Goal: Transaction & Acquisition: Book appointment/travel/reservation

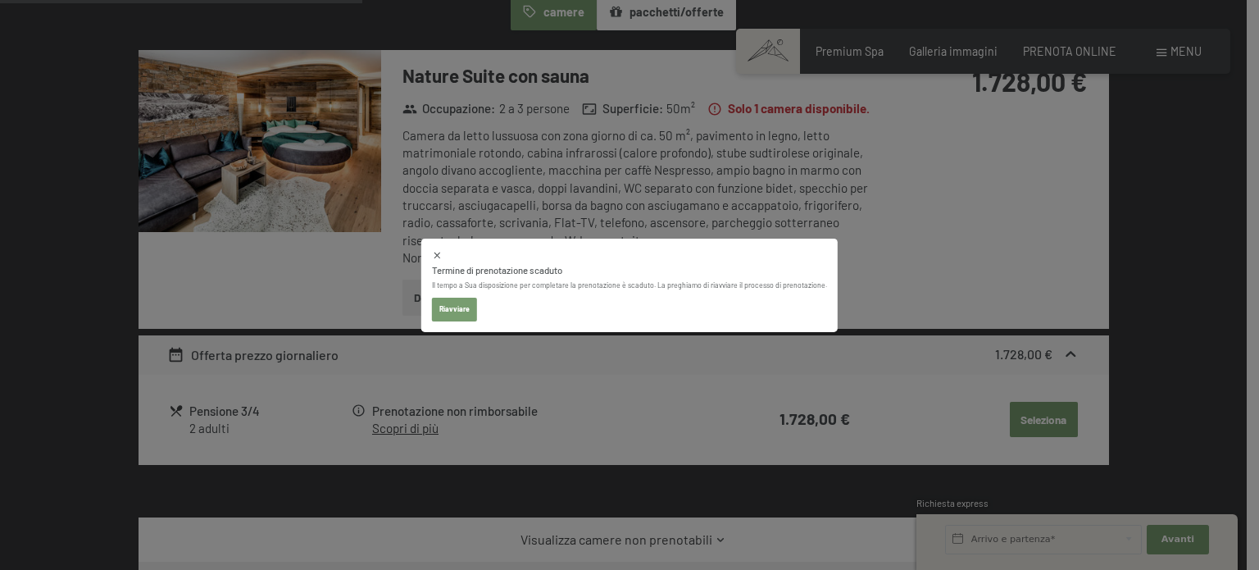
click at [470, 304] on button "Riavviare" at bounding box center [454, 309] width 45 height 23
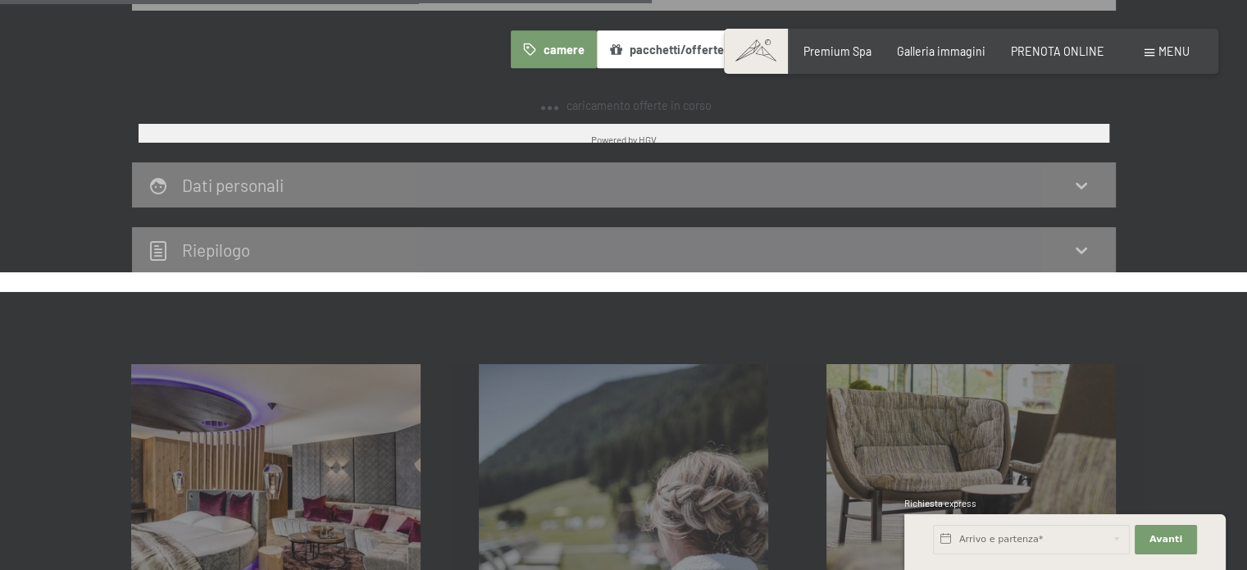
scroll to position [978, 0]
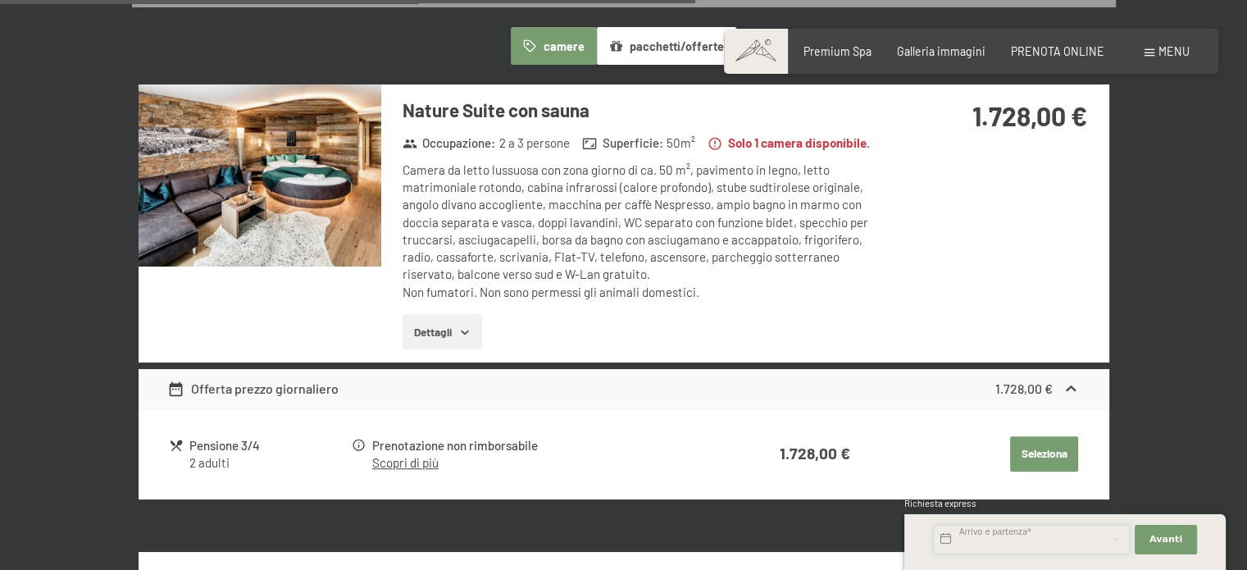
click at [1017, 539] on input "text" at bounding box center [1031, 540] width 197 height 30
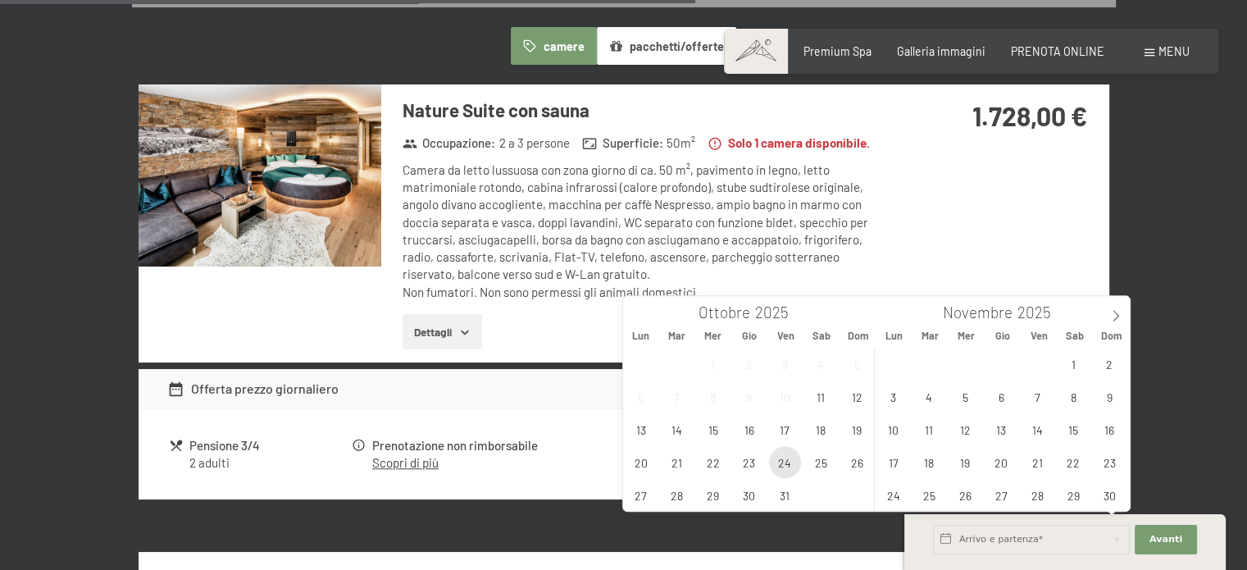
click at [789, 460] on span "24" at bounding box center [785, 462] width 32 height 32
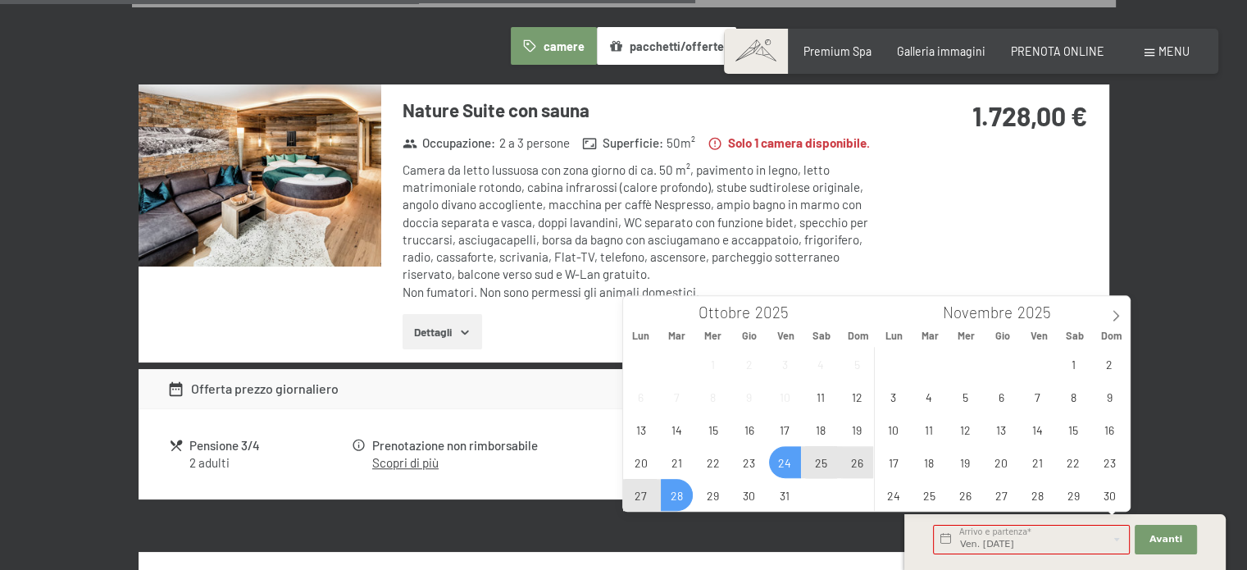
click at [666, 494] on span "28" at bounding box center [677, 495] width 32 height 32
type input "Ven. [DATE] - Mar. [DATE]"
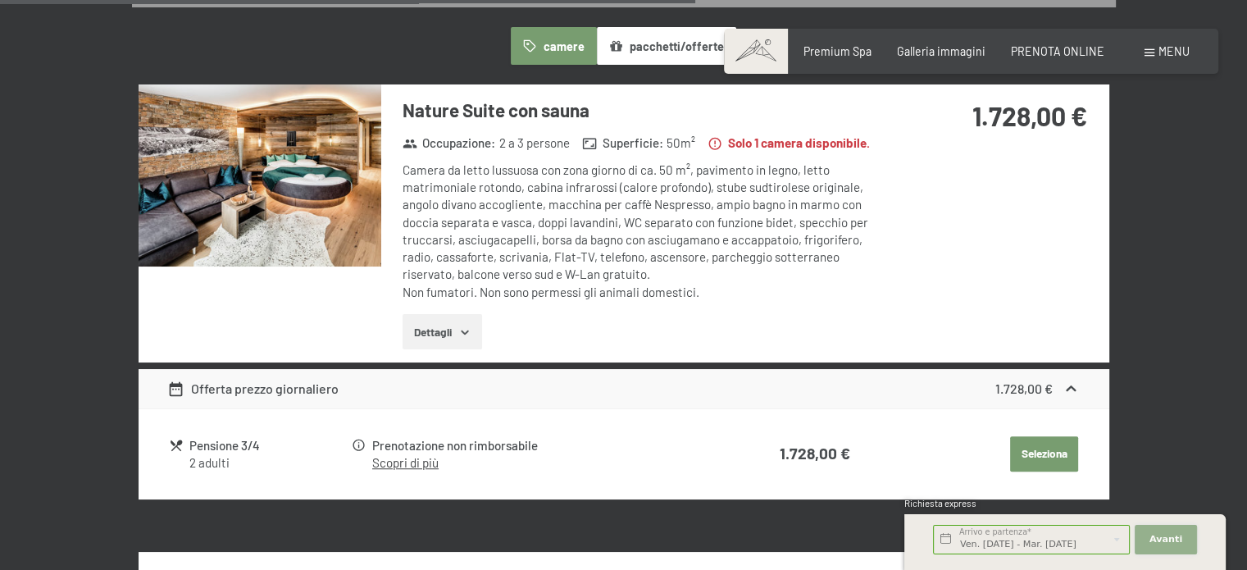
click at [1171, 548] on button "Avanti Nascondere i campi dell'indirizzo" at bounding box center [1166, 540] width 62 height 30
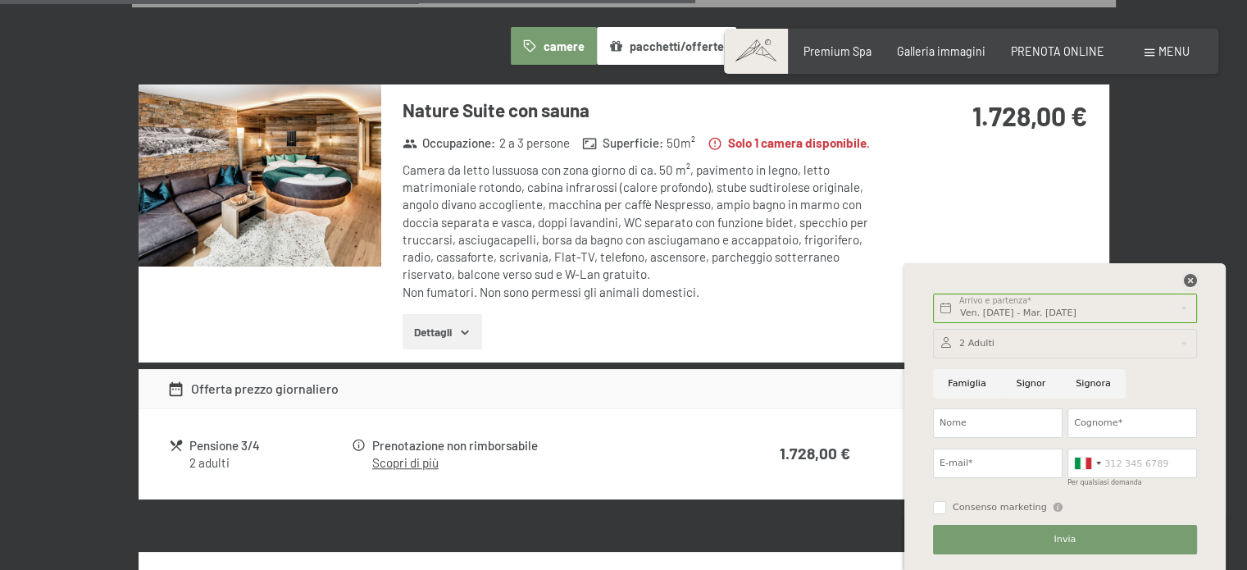
click at [1193, 279] on icon at bounding box center [1190, 280] width 13 height 13
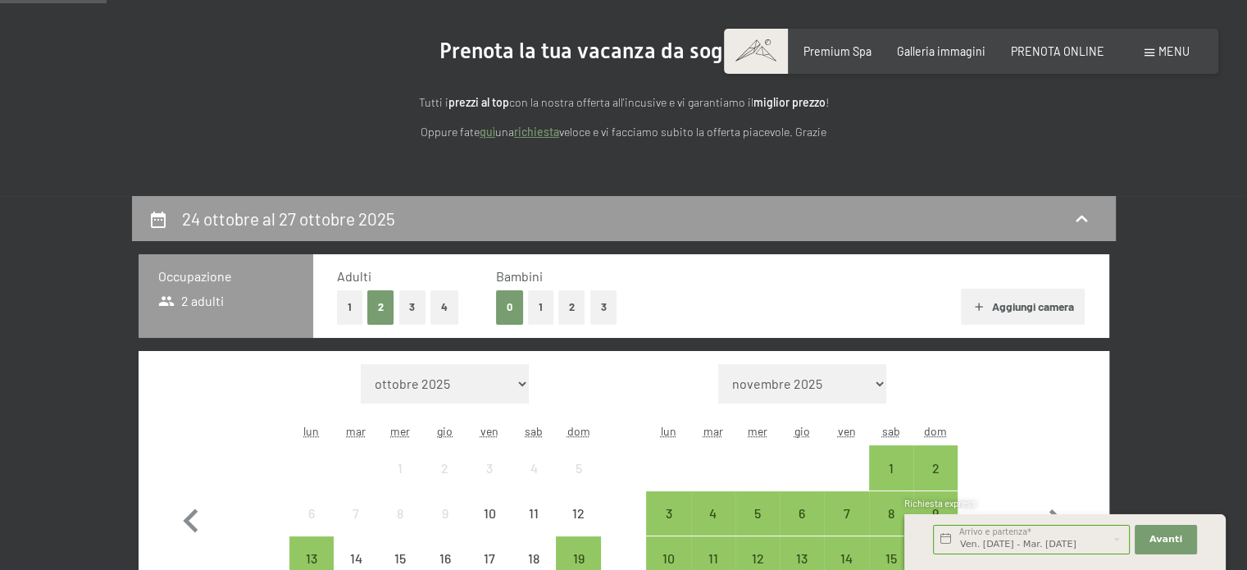
scroll to position [158, 0]
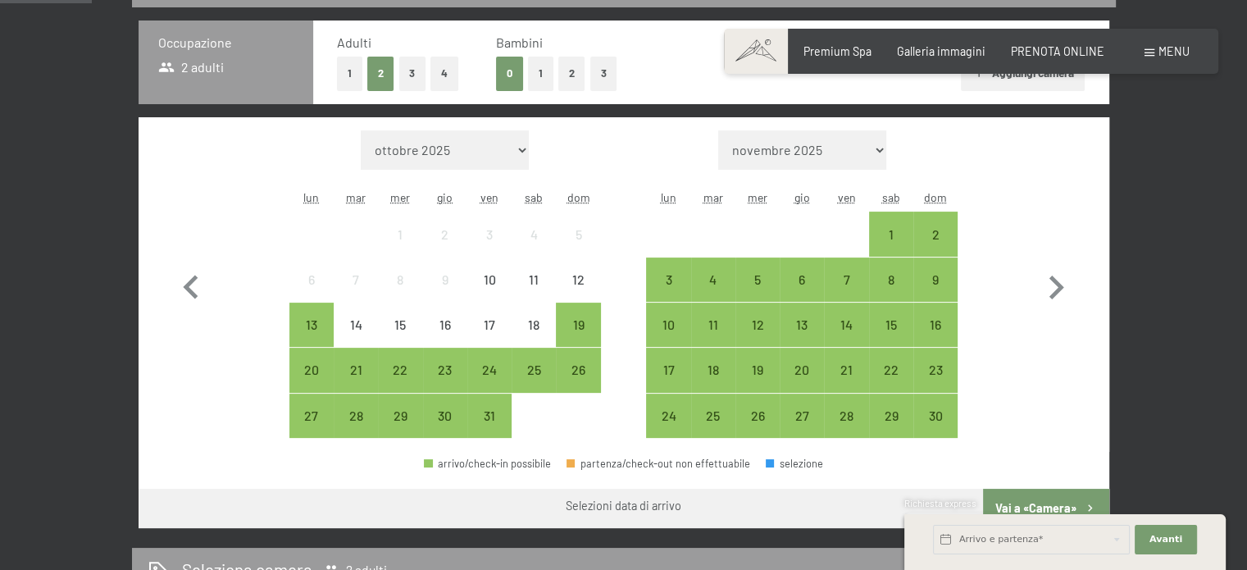
scroll to position [410, 0]
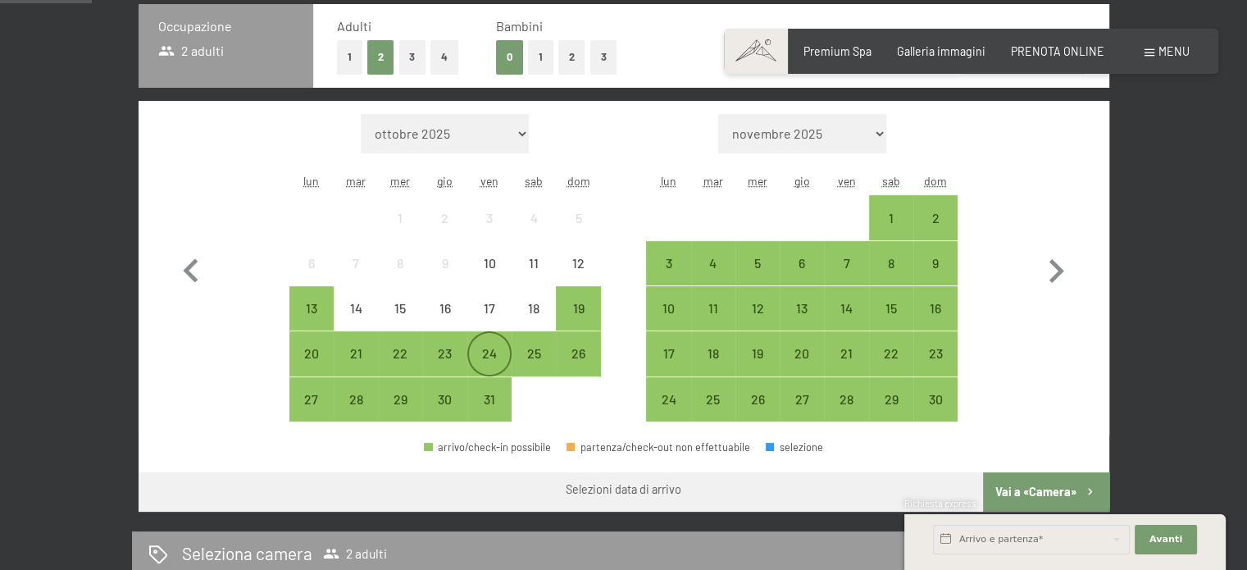
click at [482, 360] on div "24" at bounding box center [489, 367] width 41 height 41
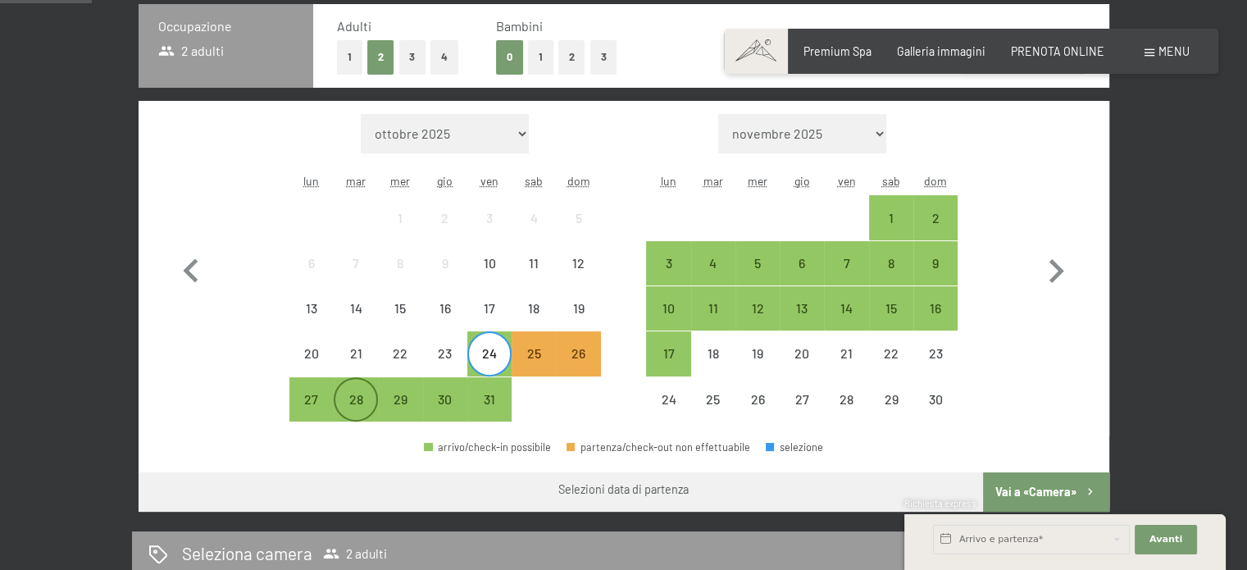
click at [343, 399] on div "28" at bounding box center [355, 413] width 41 height 41
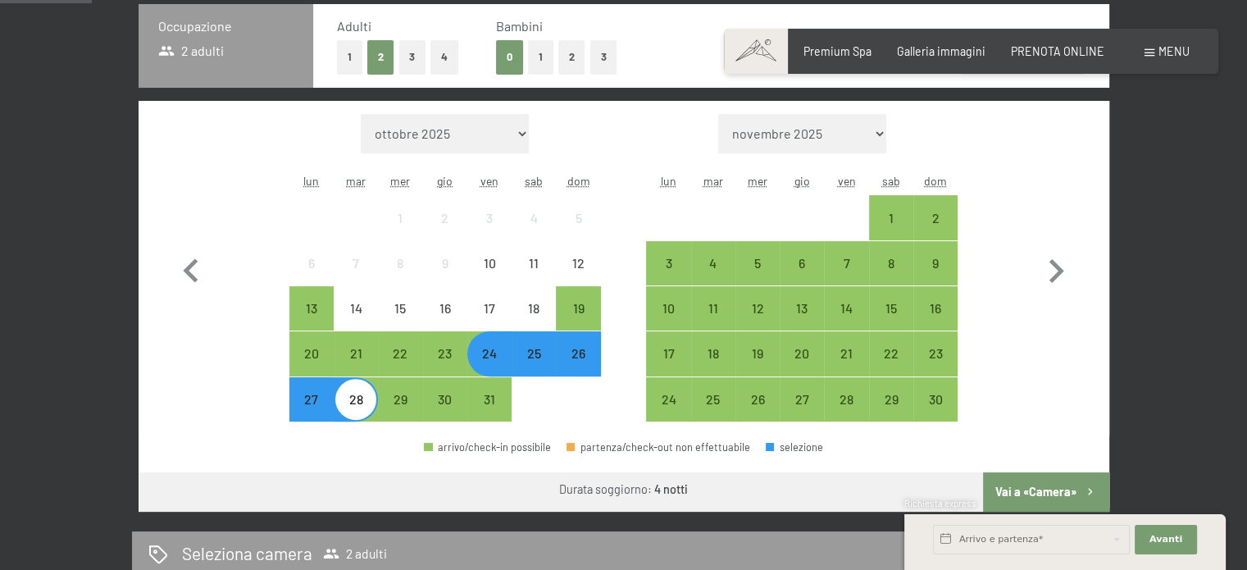
click at [1044, 491] on button "Vai a «Camera»" at bounding box center [1045, 491] width 125 height 39
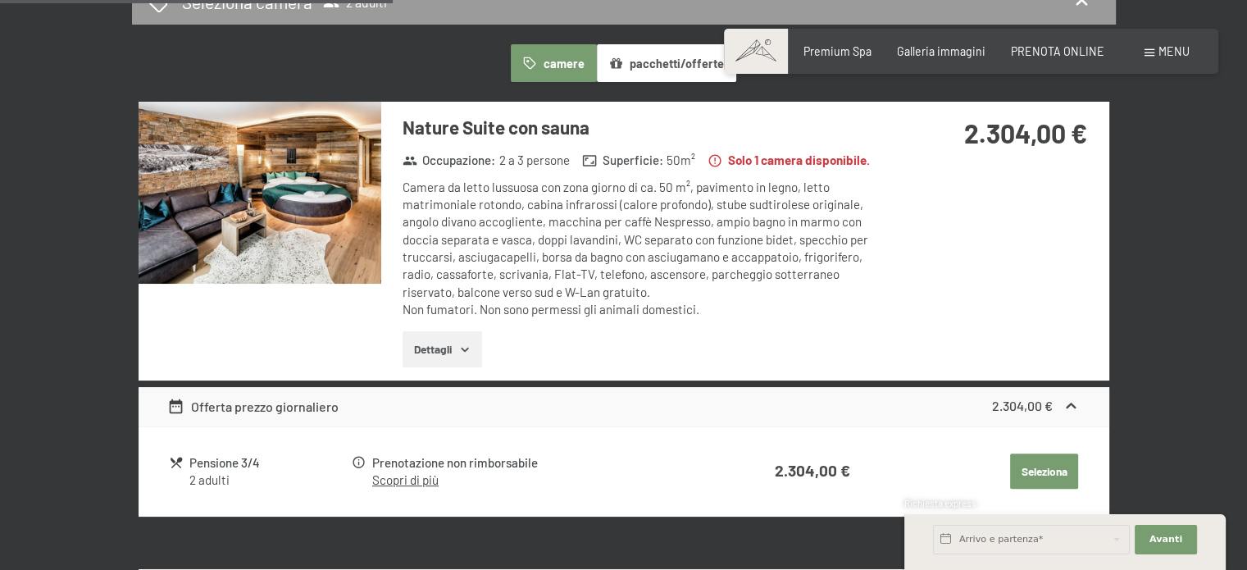
scroll to position [437, 0]
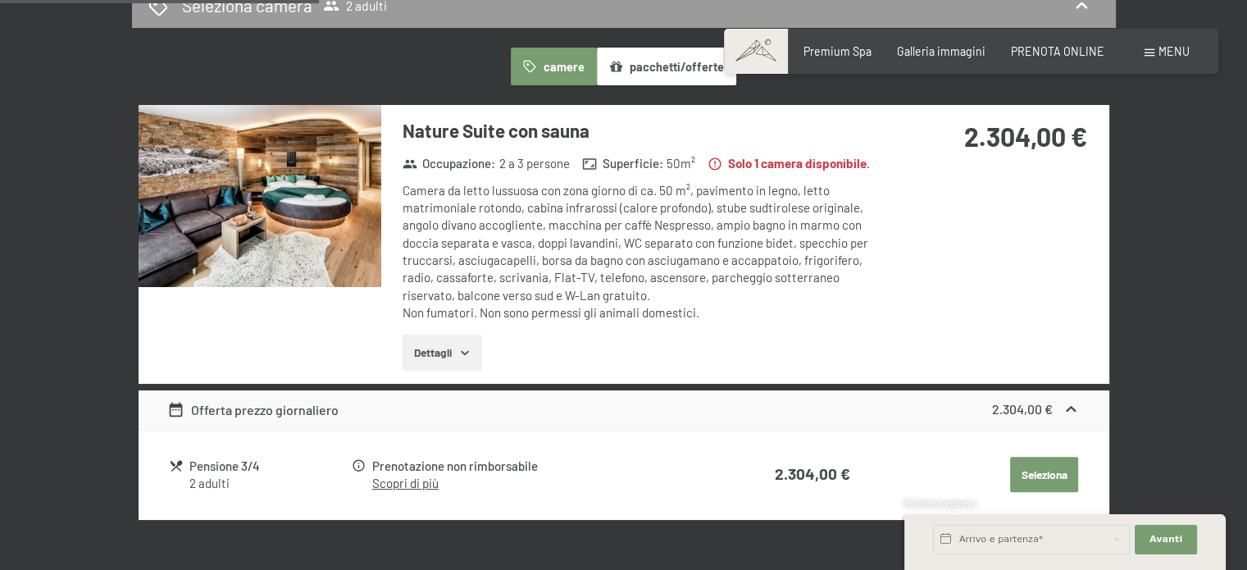
click at [1053, 477] on button "Seleziona" at bounding box center [1044, 475] width 68 height 36
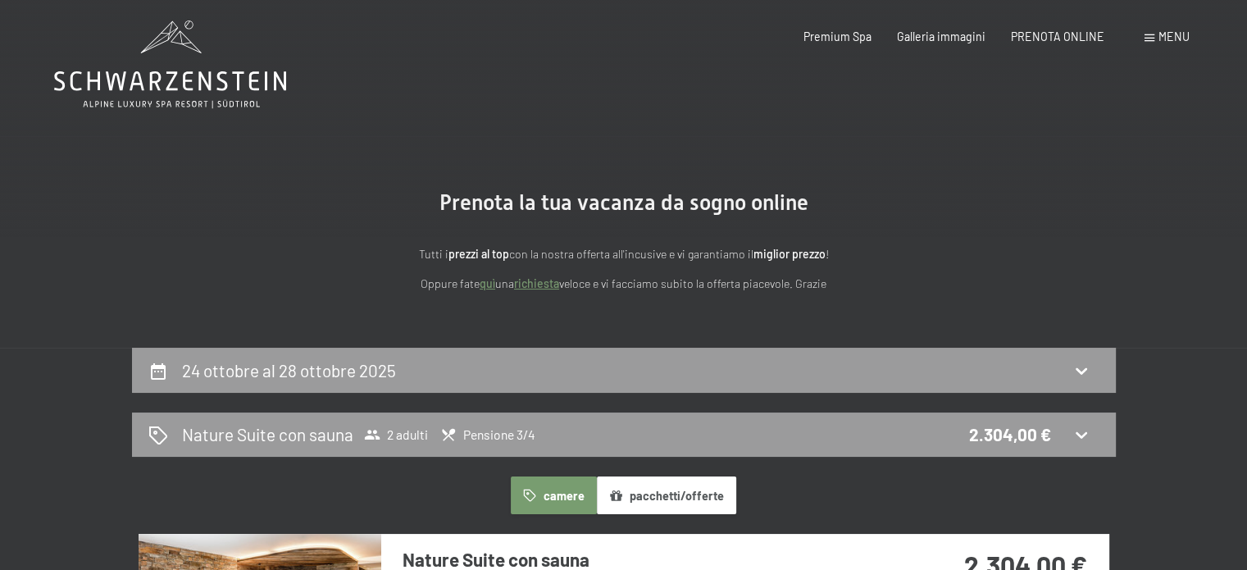
scroll to position [0, 0]
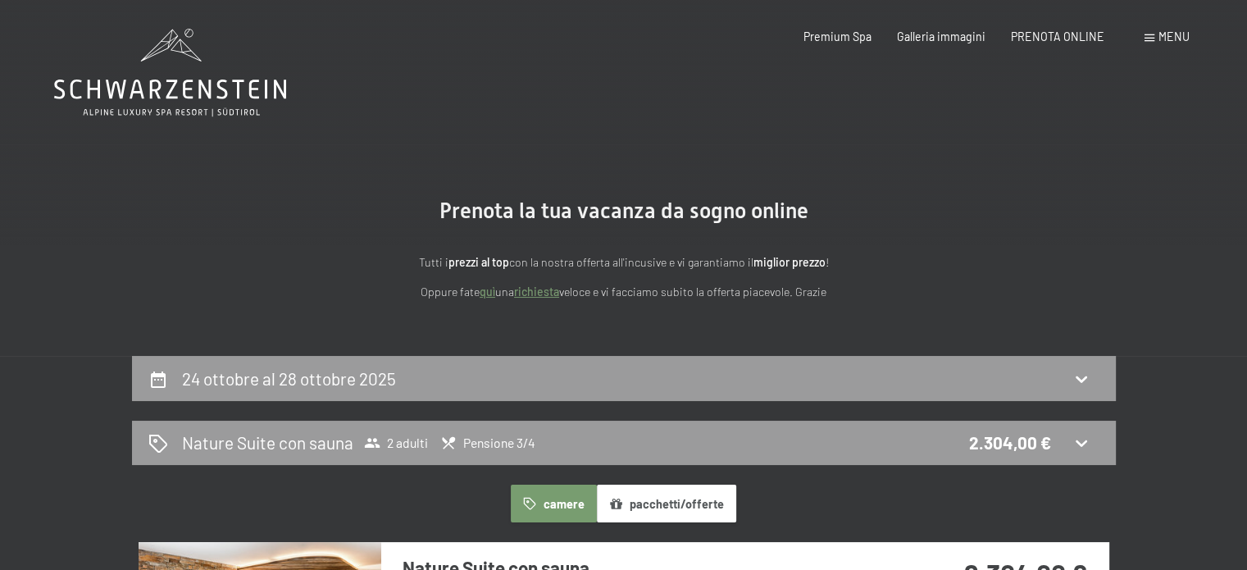
click at [108, 95] on icon at bounding box center [170, 90] width 232 height 20
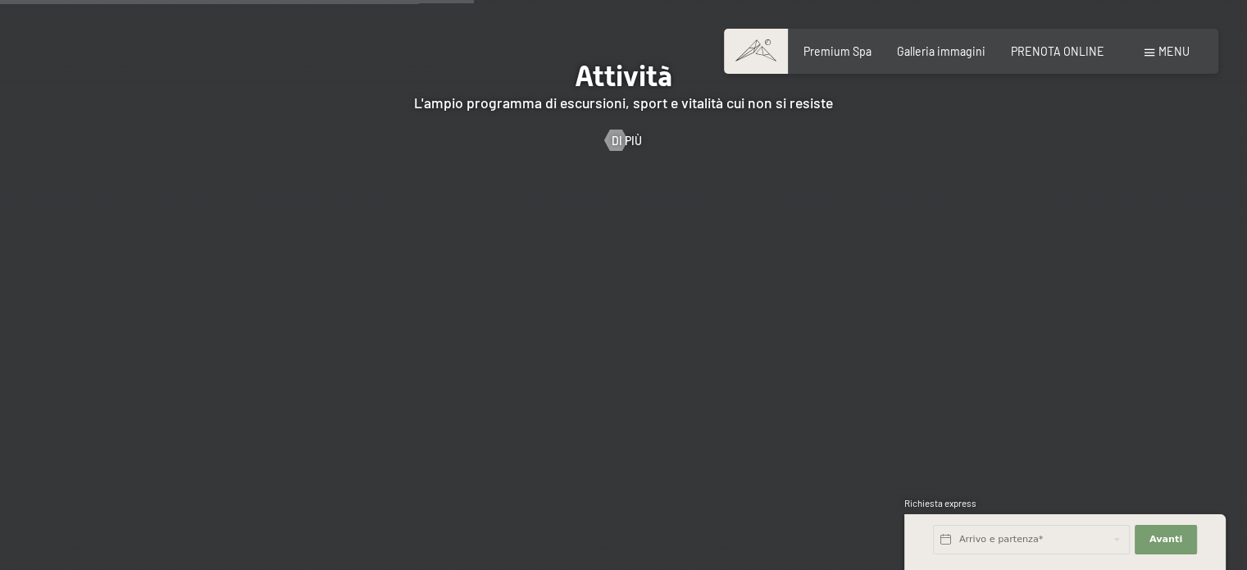
scroll to position [3115, 0]
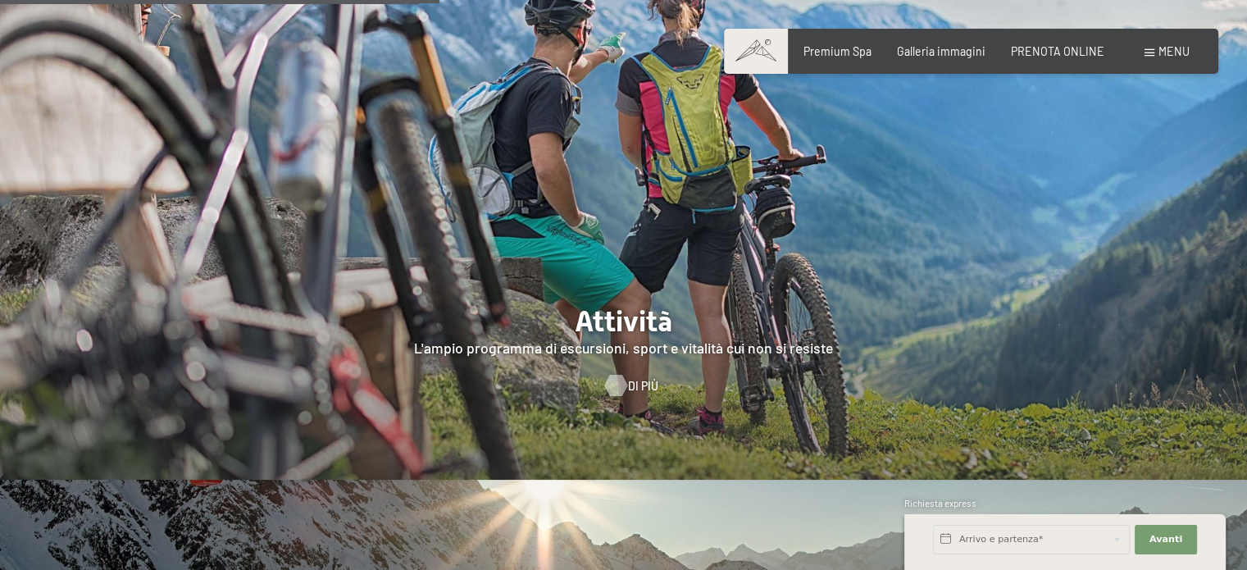
click at [618, 375] on div at bounding box center [615, 385] width 12 height 21
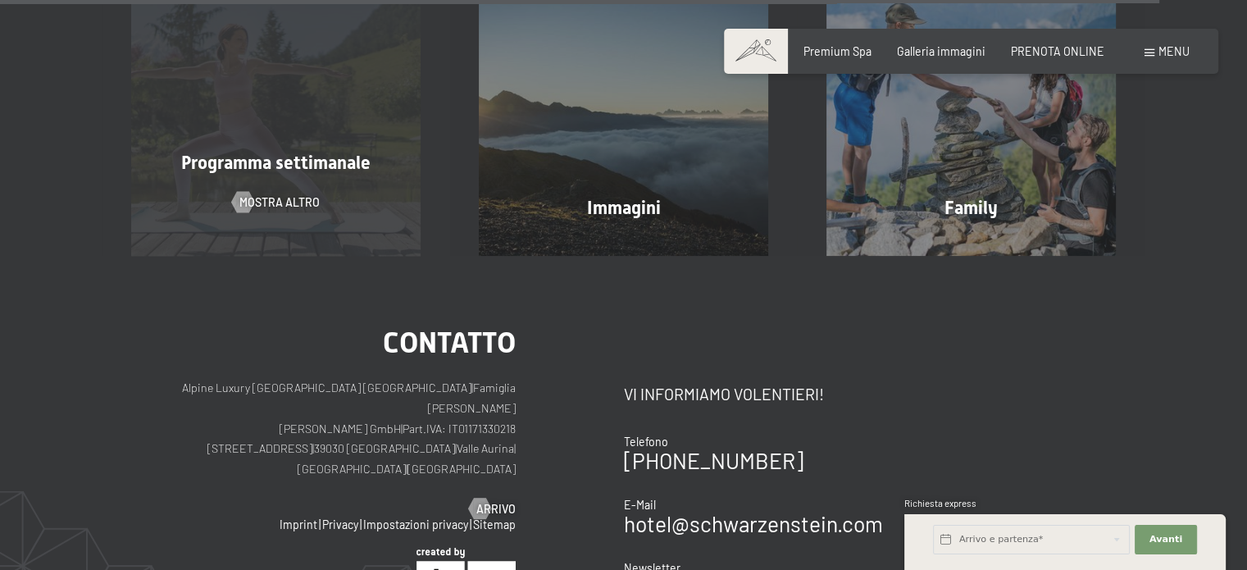
scroll to position [4346, 0]
